Goal: Navigation & Orientation: Find specific page/section

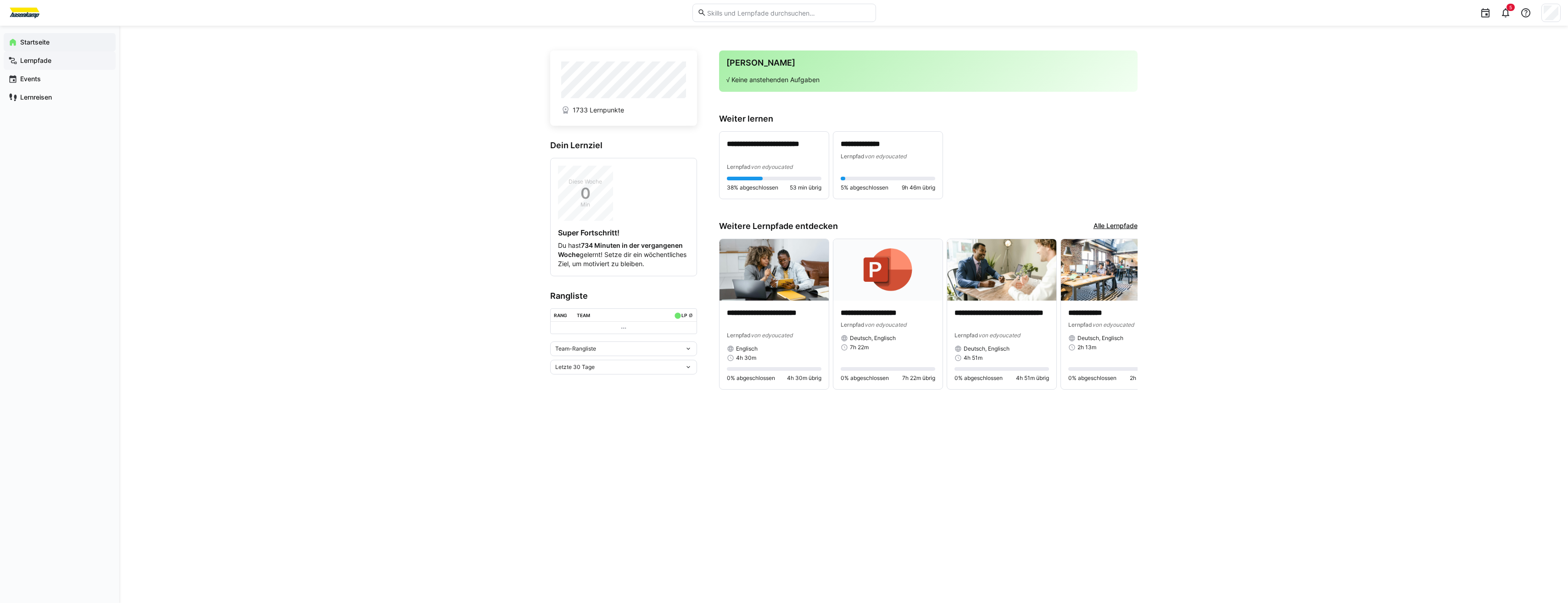
click at [0, 0] on app-navigation-label "Lernpfade" at bounding box center [0, 0] width 0 height 0
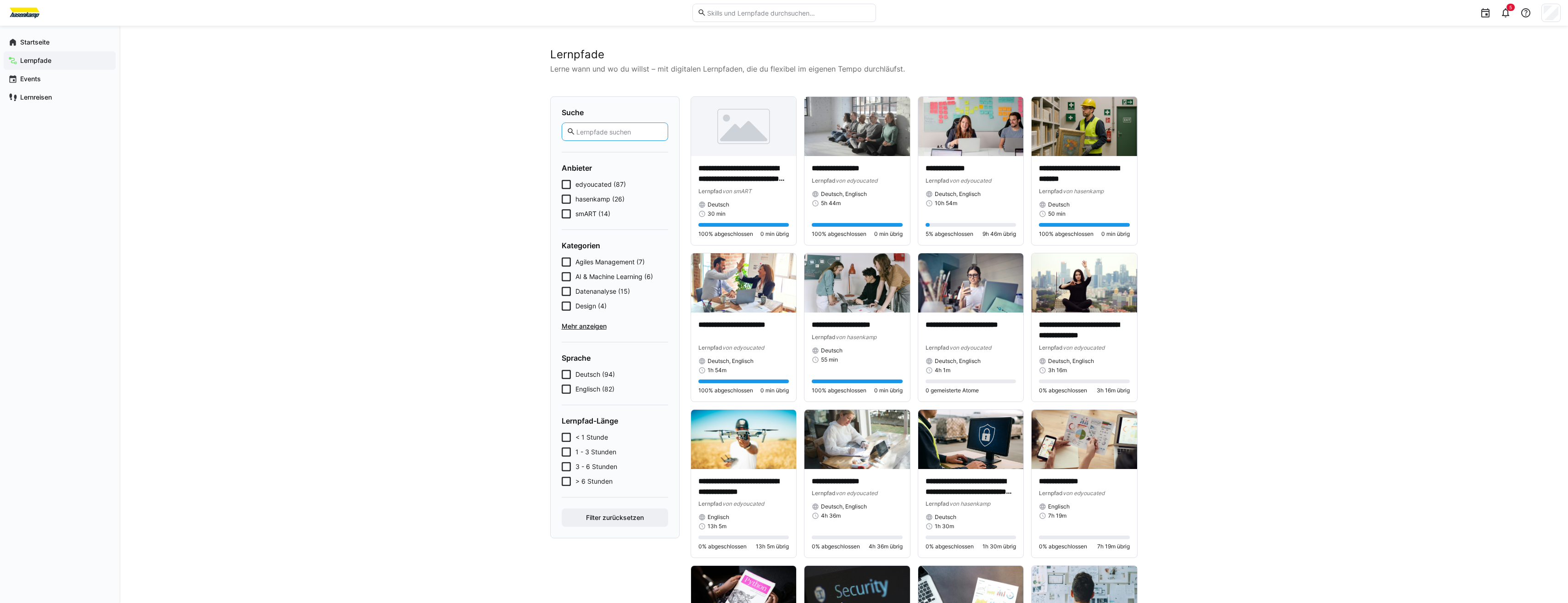
click at [557, 133] on input "text" at bounding box center [619, 131] width 87 height 8
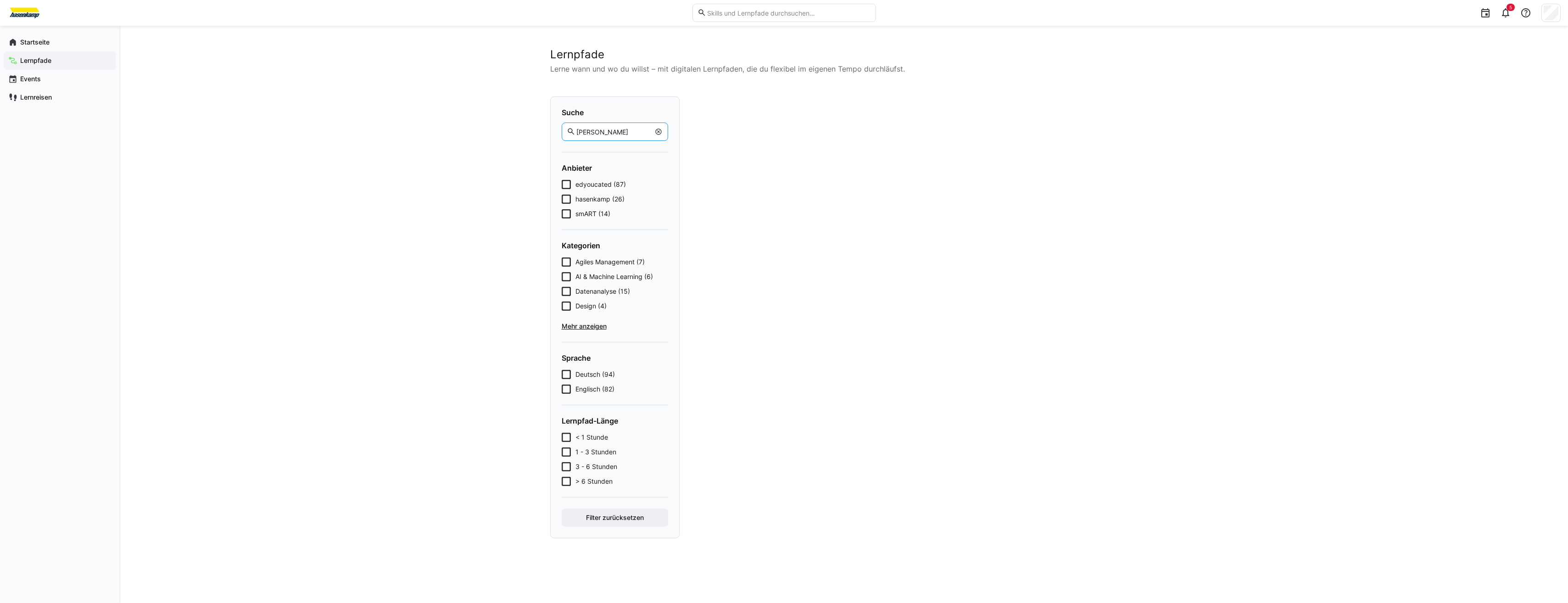
type input "[PERSON_NAME]"
click at [557, 284] on button "Filter zurücksetzen" at bounding box center [615, 517] width 106 height 19
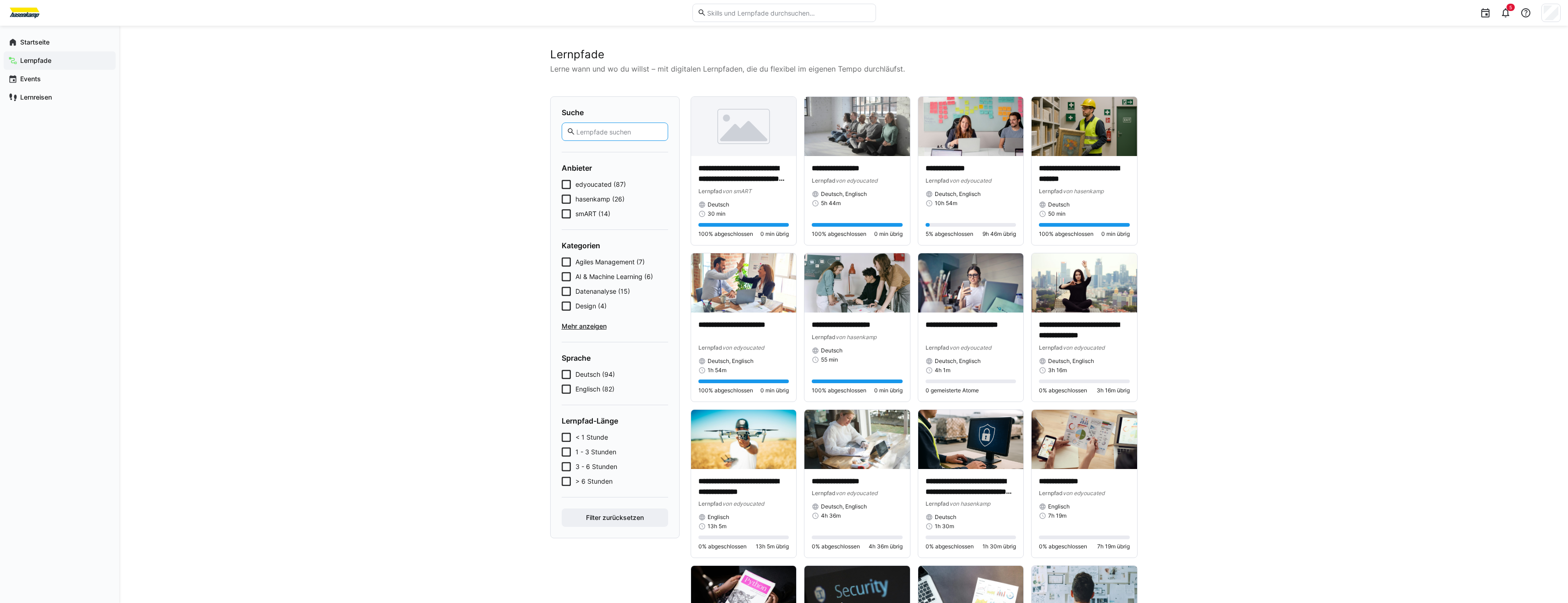
click at [557, 133] on input "text" at bounding box center [619, 131] width 87 height 8
click at [557, 129] on input "text" at bounding box center [619, 131] width 87 height 8
click at [557, 264] on span "Agiles Management (7)" at bounding box center [610, 262] width 69 height 9
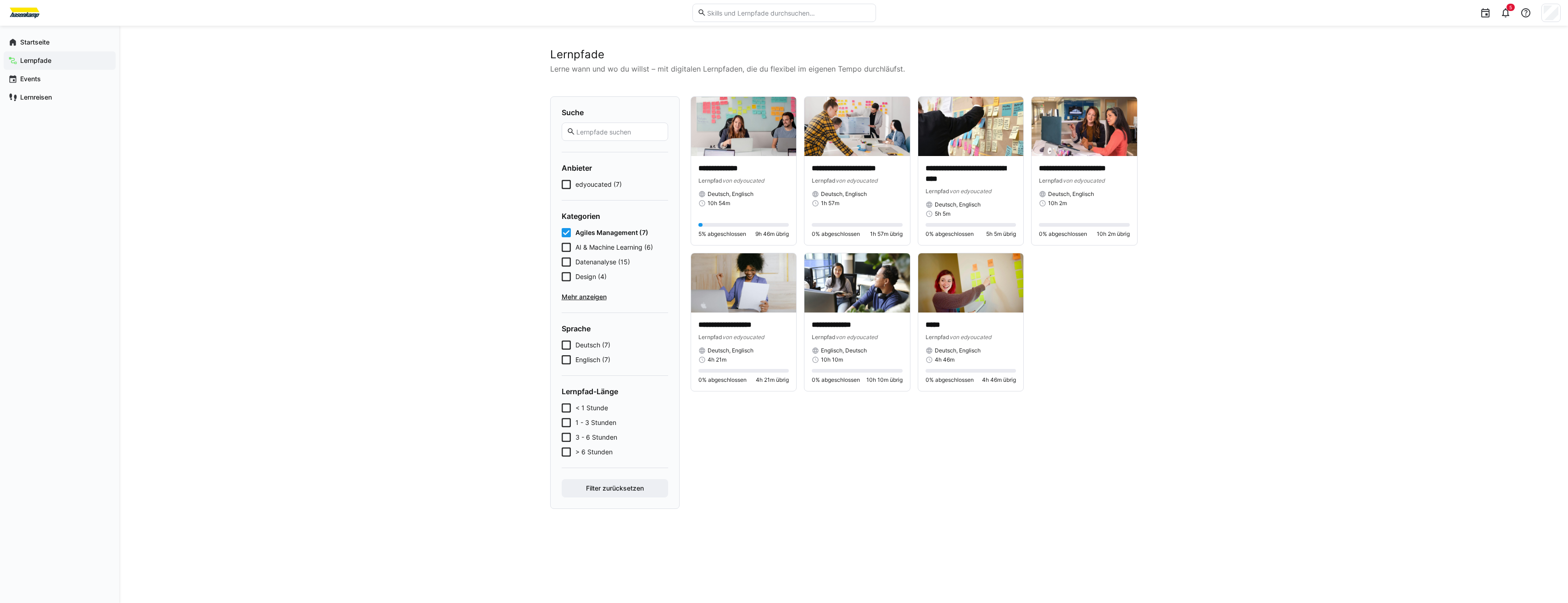
click at [557, 232] on icon at bounding box center [567, 232] width 9 height 9
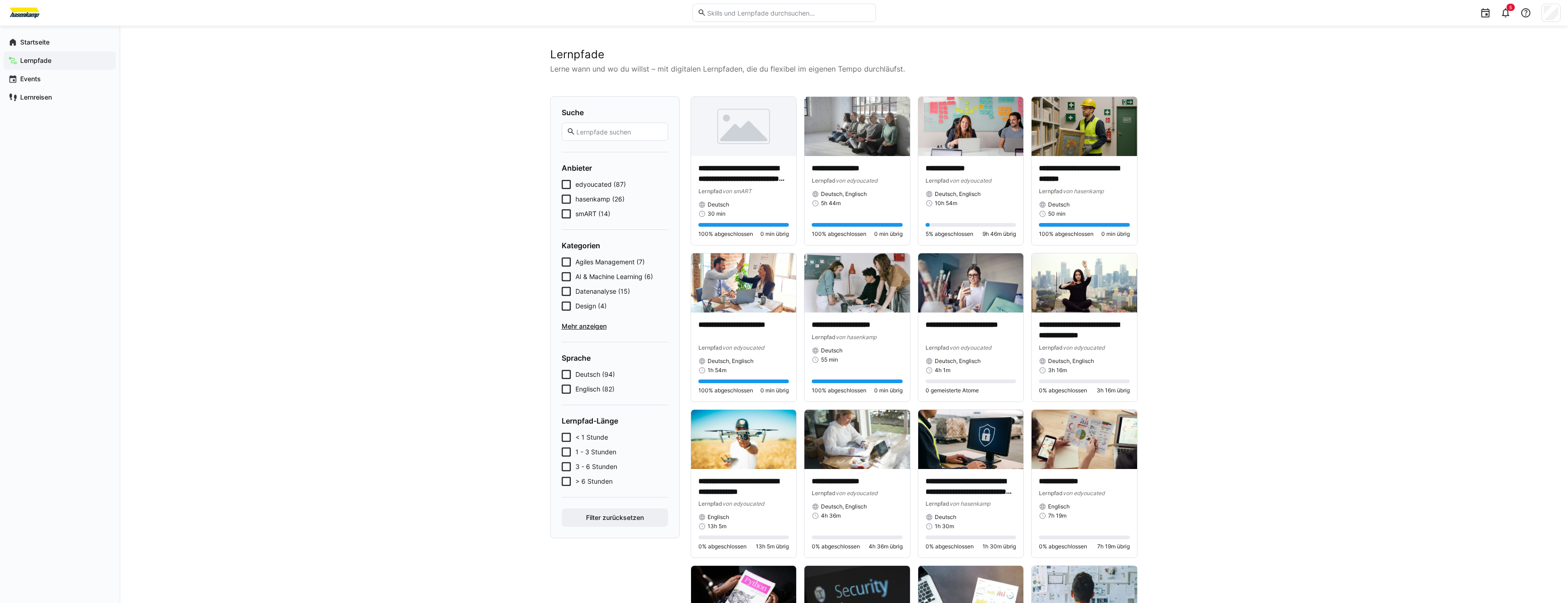
click at [557, 197] on div "Suche Anbieter edyoucated (87) hasenkamp (26) smART (14) Kategorien Agiles Mana…" at bounding box center [615, 317] width 130 height 442
click at [557, 197] on icon at bounding box center [567, 199] width 9 height 9
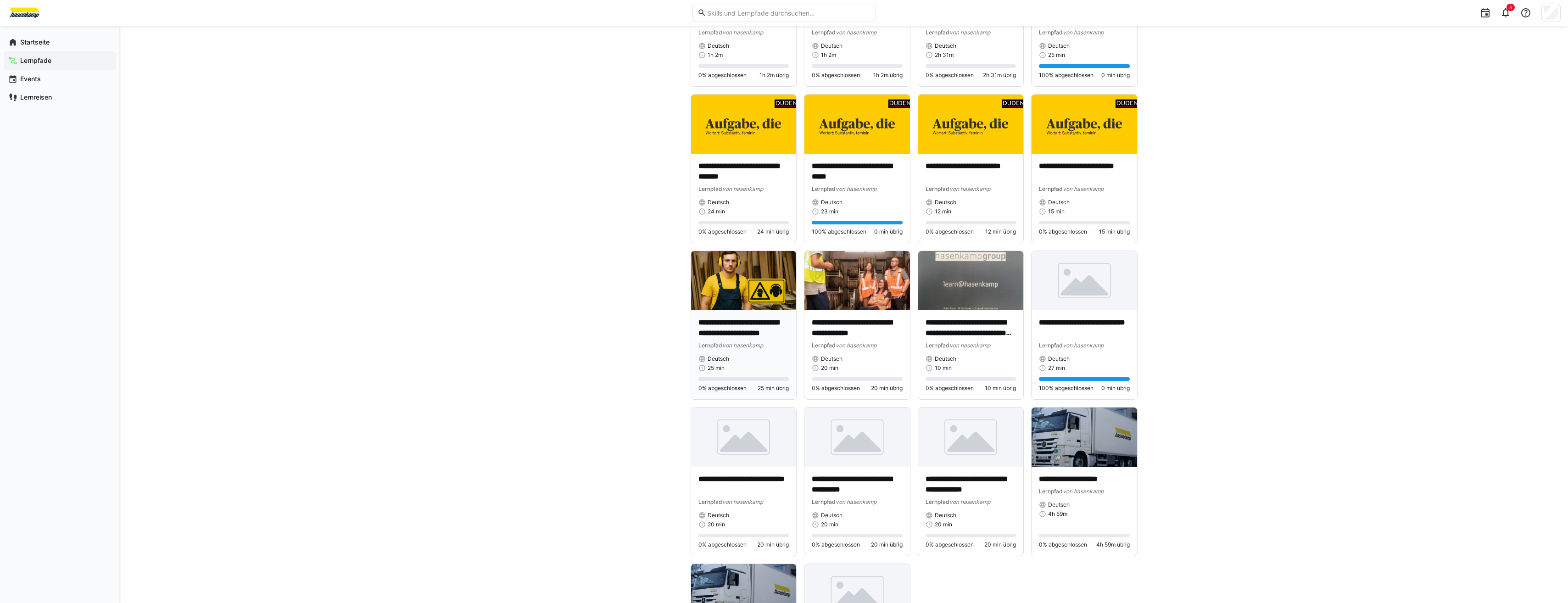
scroll to position [466, 0]
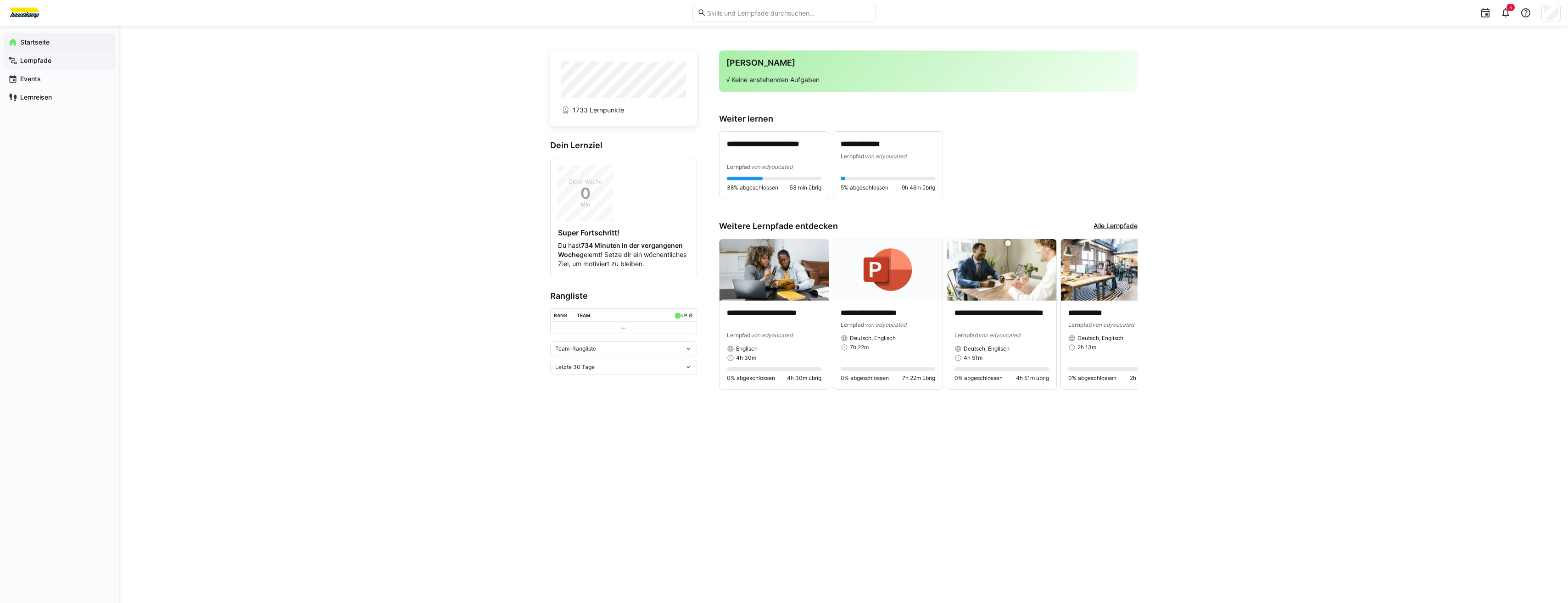
click at [58, 68] on div "Lernpfade" at bounding box center [60, 60] width 112 height 19
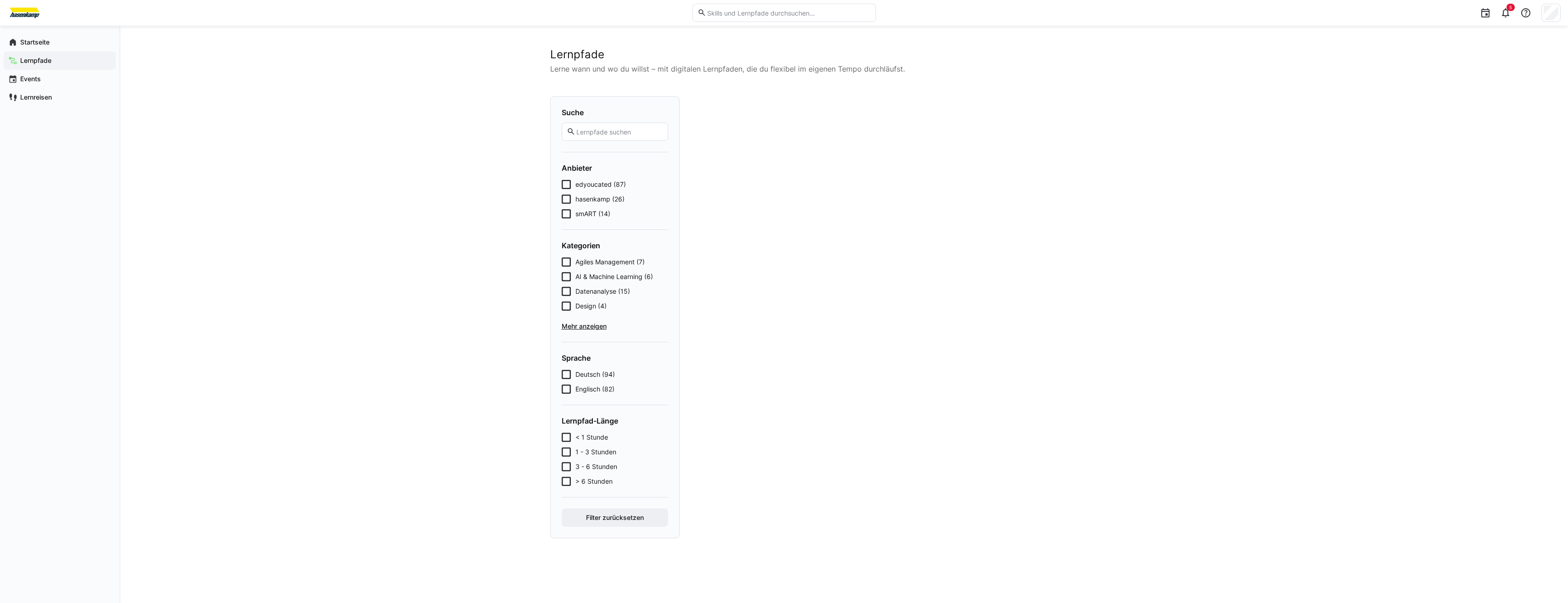
click at [587, 197] on span "hasenkamp (26)" at bounding box center [600, 199] width 49 height 9
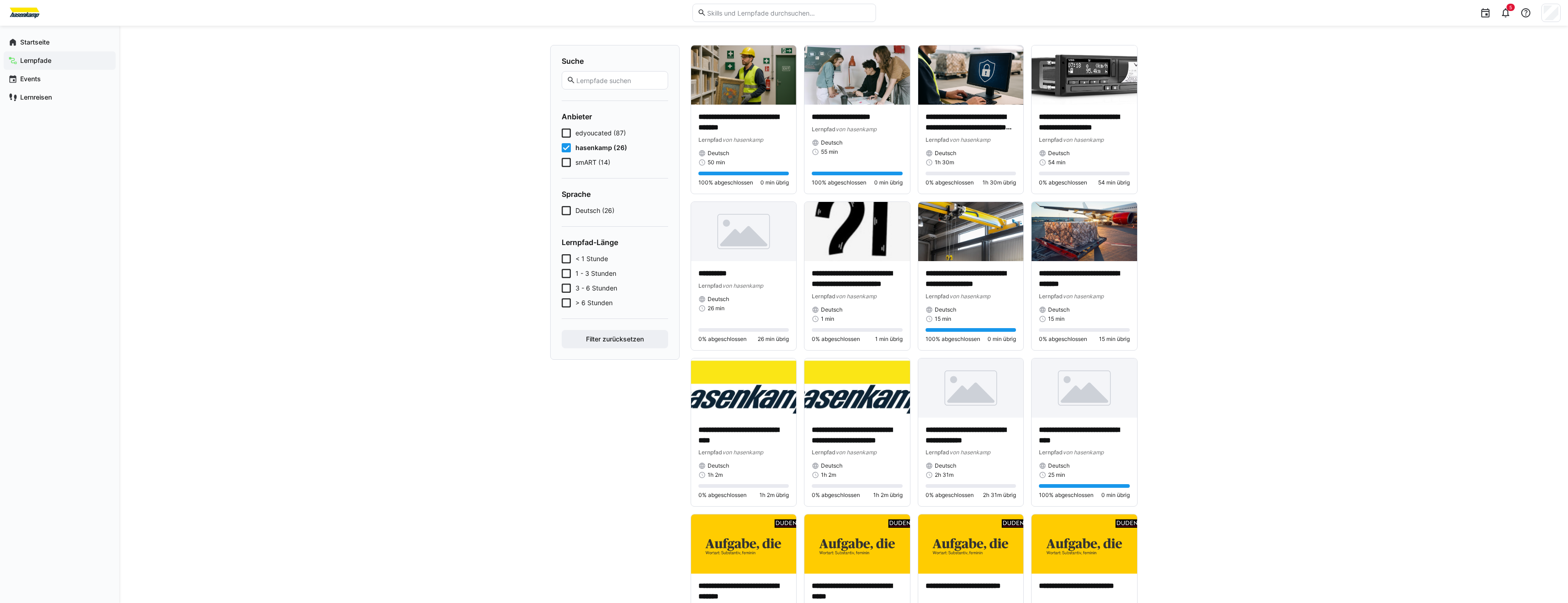
scroll to position [46, 0]
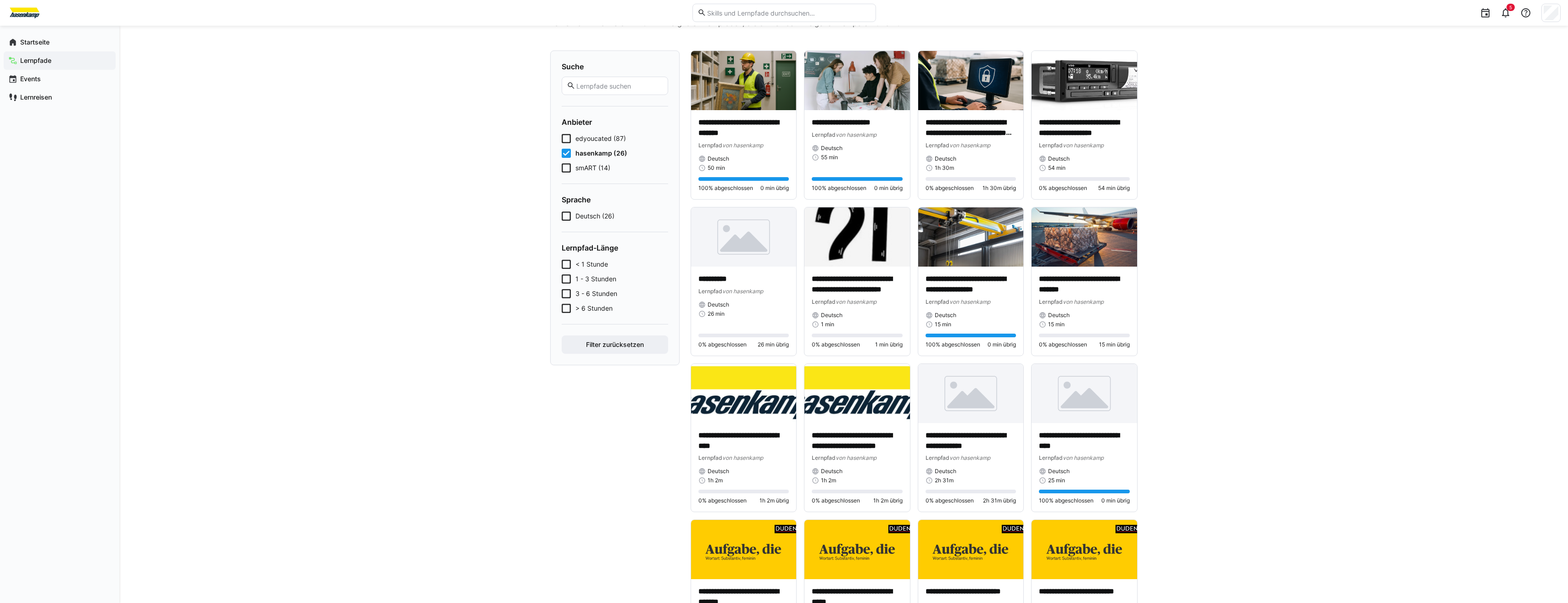
click at [588, 157] on span "hasenkamp (26)" at bounding box center [601, 153] width 52 height 9
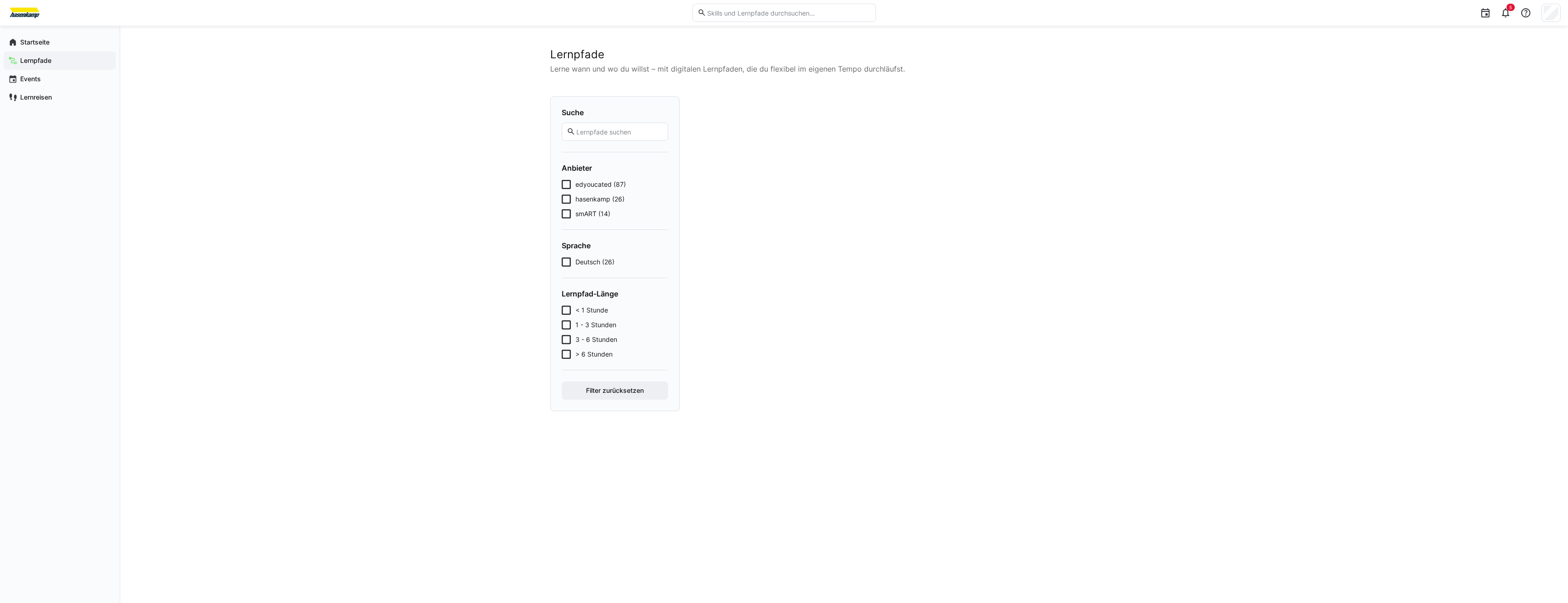
scroll to position [0, 0]
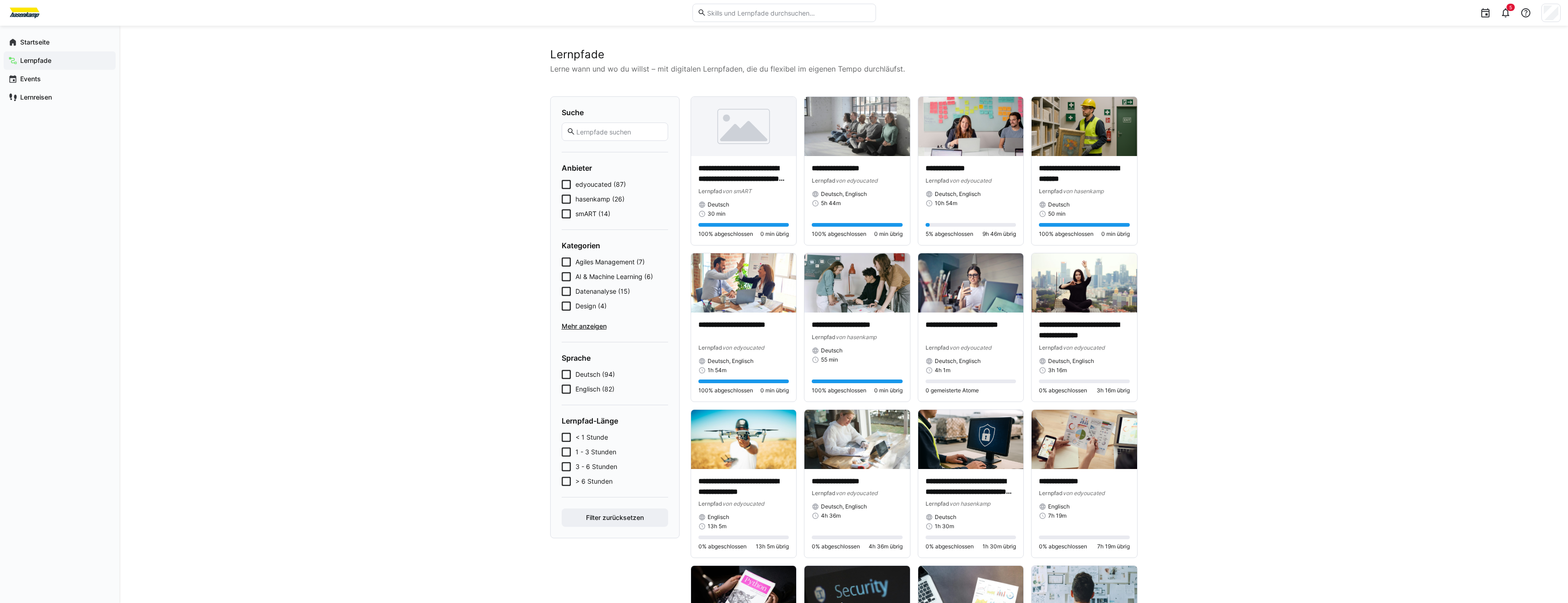
click at [591, 211] on span "smART (14)" at bounding box center [593, 214] width 35 height 9
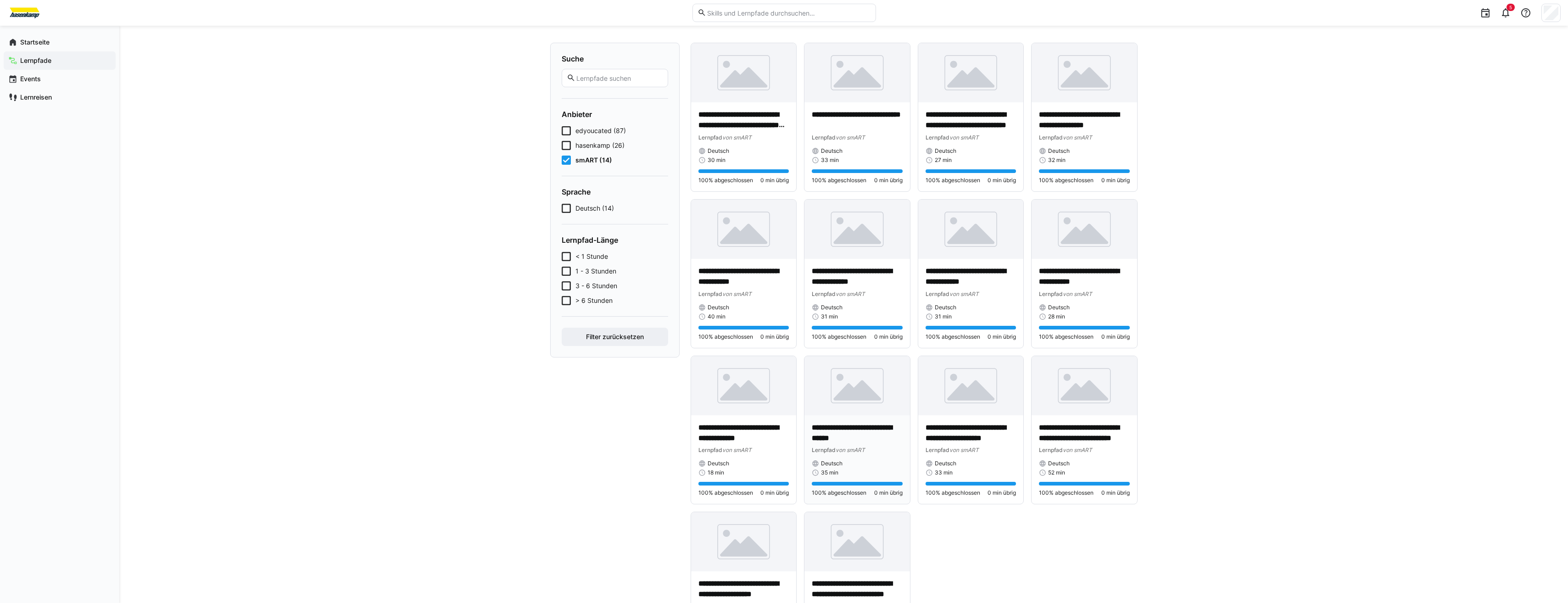
scroll to position [134, 0]
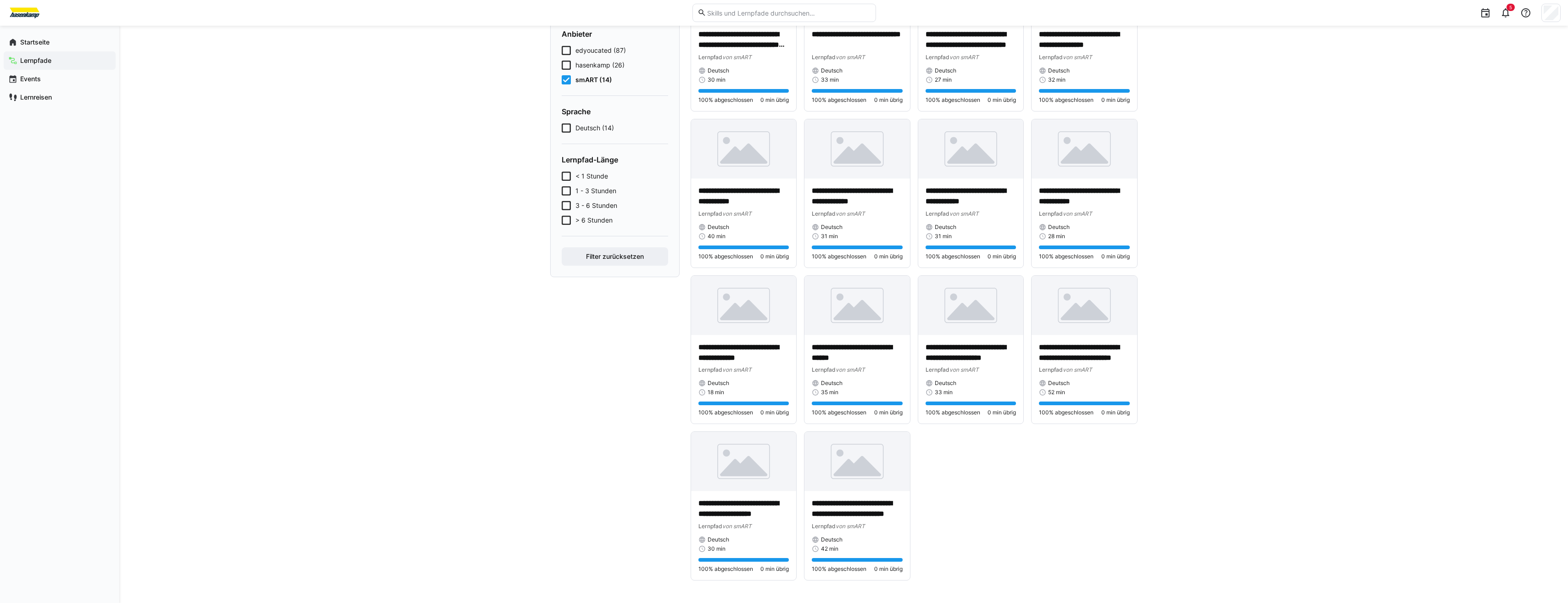
click at [569, 46] on icon at bounding box center [567, 50] width 9 height 9
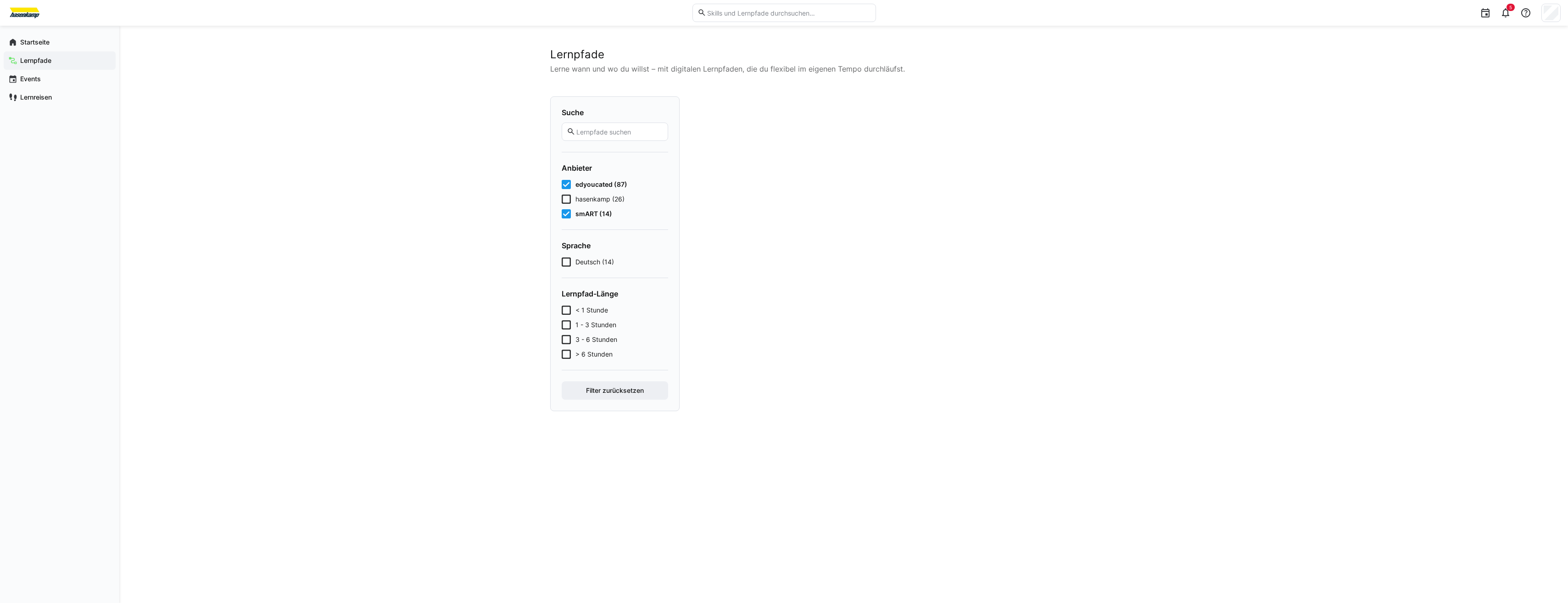
scroll to position [0, 0]
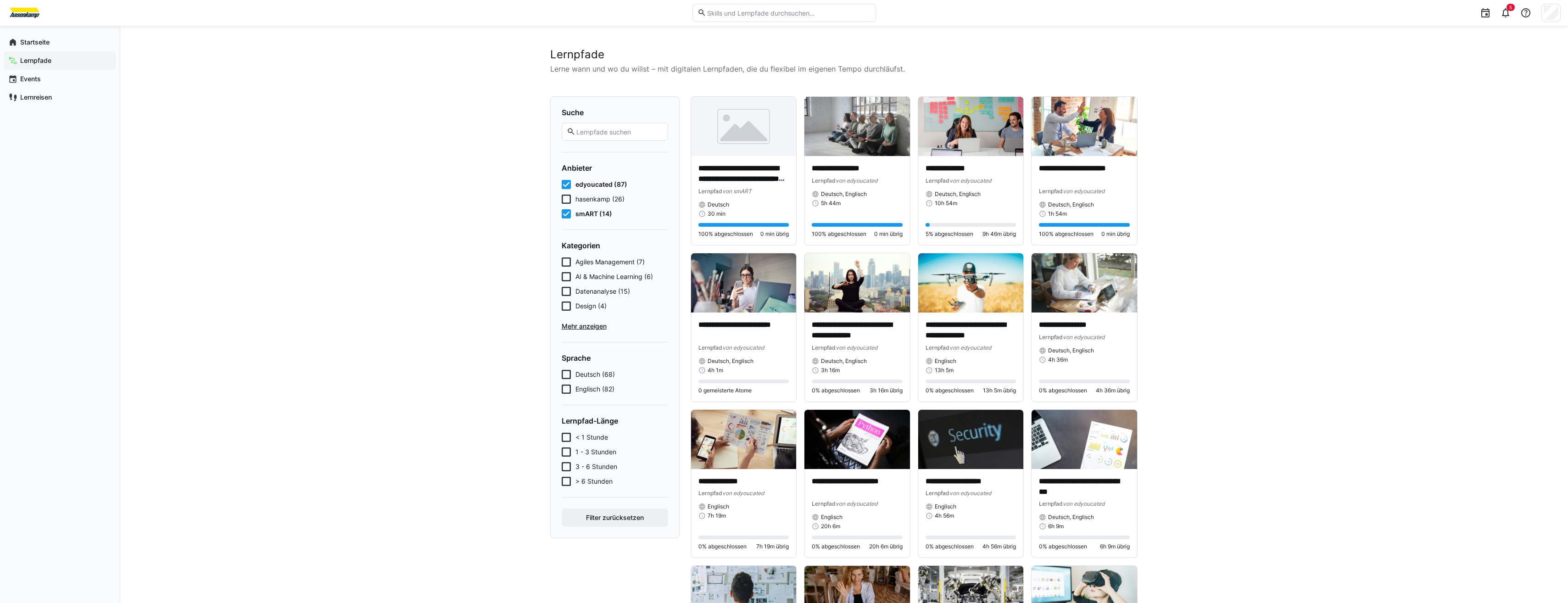
click at [567, 204] on div "edyoucated (87) hasenkamp (26) smART (14)" at bounding box center [615, 199] width 106 height 39
click at [564, 209] on icon at bounding box center [567, 214] width 9 height 9
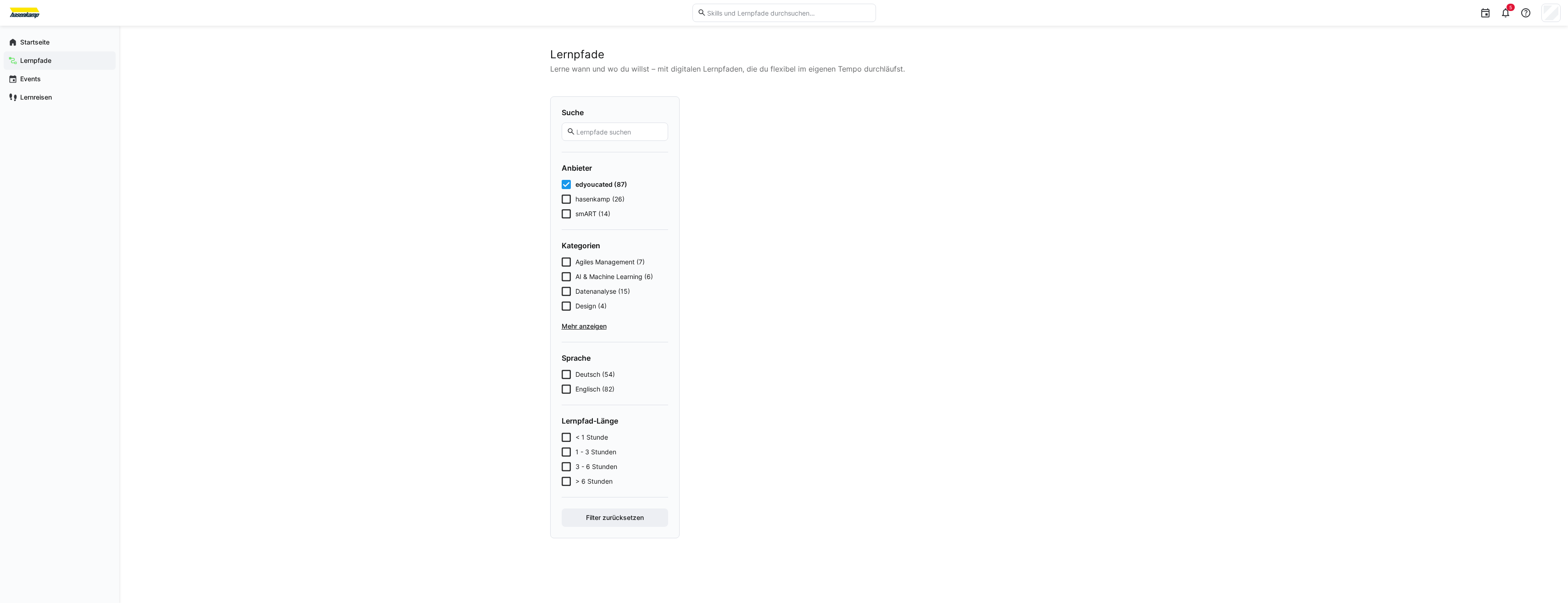
click at [575, 188] on span "edyoucated (87)" at bounding box center [601, 185] width 52 height 9
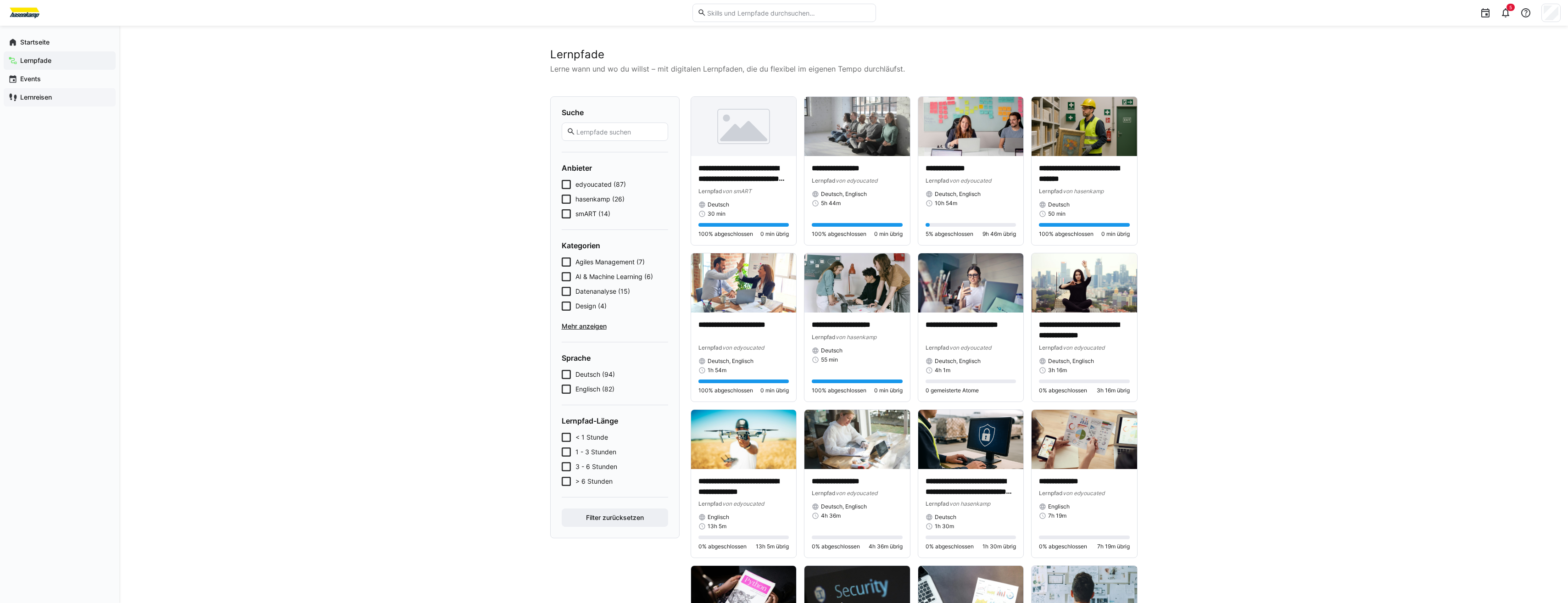
click at [0, 0] on app-navigation-label "Lernreisen" at bounding box center [0, 0] width 0 height 0
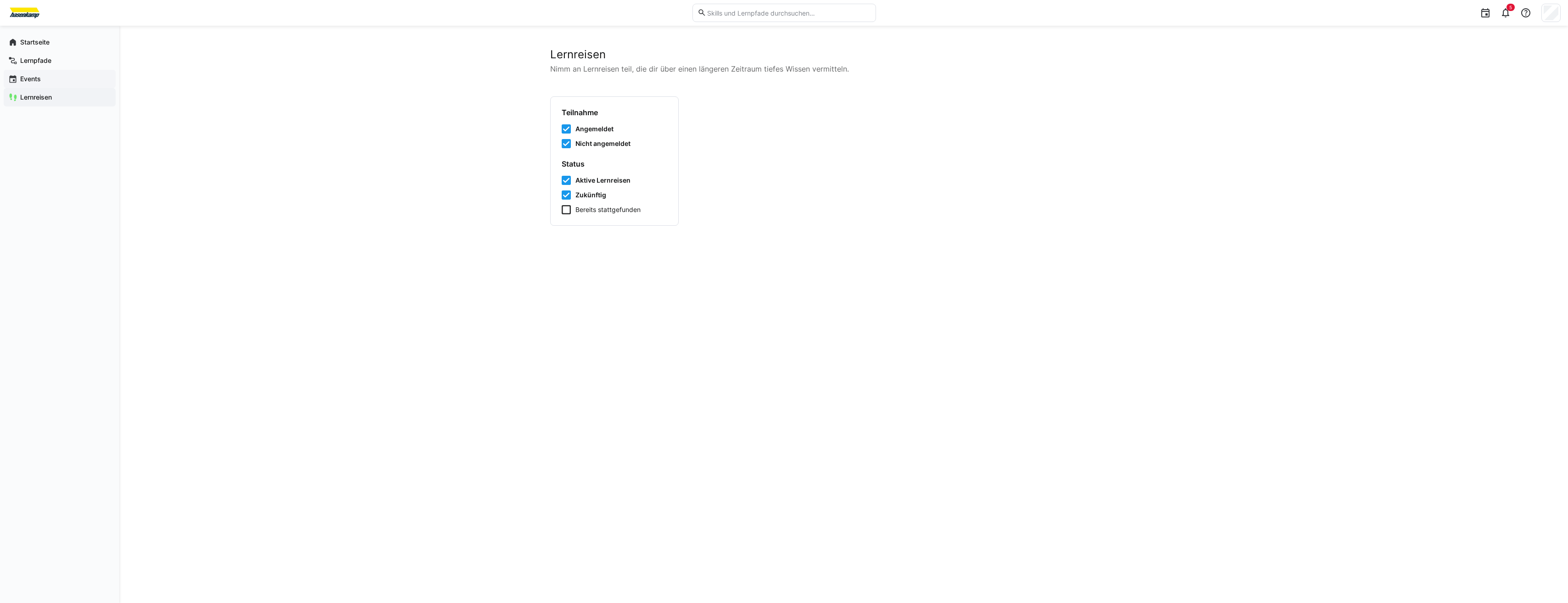
click at [41, 85] on div "Events" at bounding box center [60, 79] width 112 height 19
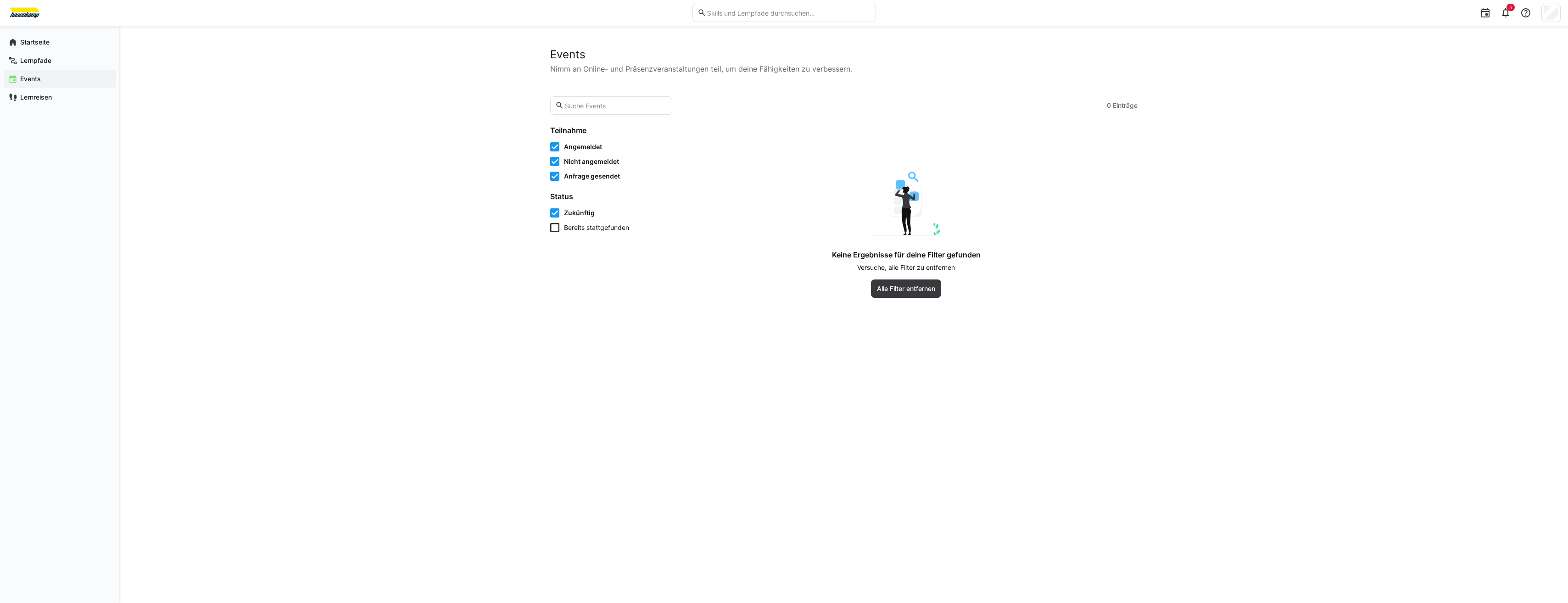
click at [49, 70] on div "Events" at bounding box center [60, 79] width 112 height 19
click at [0, 0] on app-navigation-label "Lernpfade" at bounding box center [0, 0] width 0 height 0
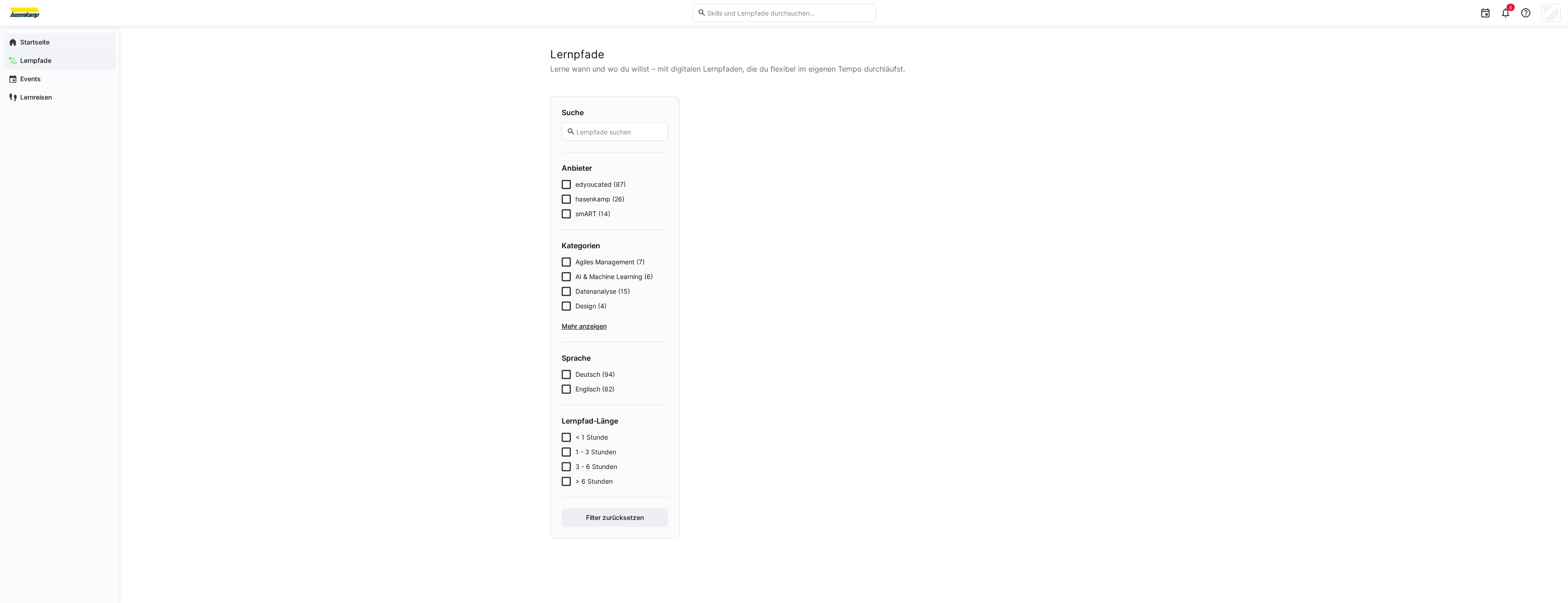
click at [0, 0] on app-navigation-label "Startseite" at bounding box center [0, 0] width 0 height 0
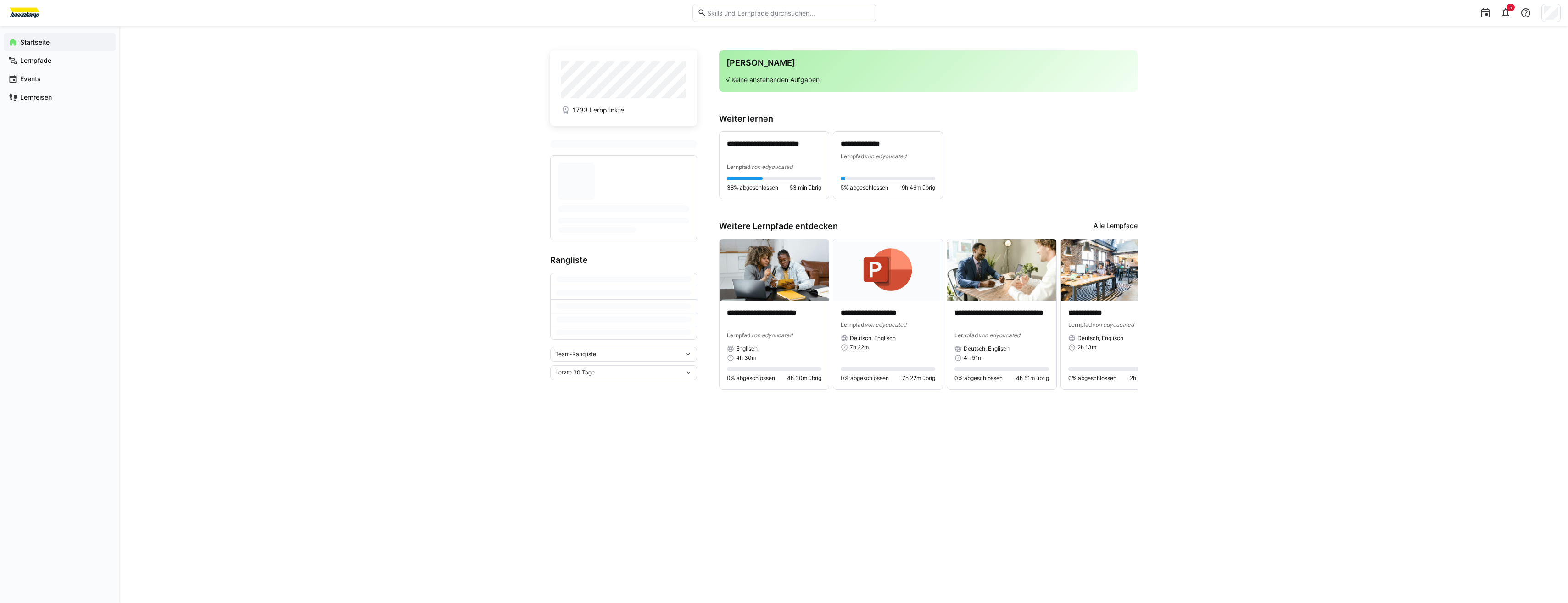
click at [580, 378] on div "Letzte 30 Tage" at bounding box center [623, 373] width 147 height 15
drag, startPoint x: 585, startPoint y: 356, endPoint x: 577, endPoint y: 364, distance: 11.3
click at [585, 387] on span "Team-Rangliste" at bounding box center [575, 390] width 41 height 7
click at [574, 391] on div "Individuelle Rangliste" at bounding box center [624, 391] width 136 height 7
